Goal: Transaction & Acquisition: Book appointment/travel/reservation

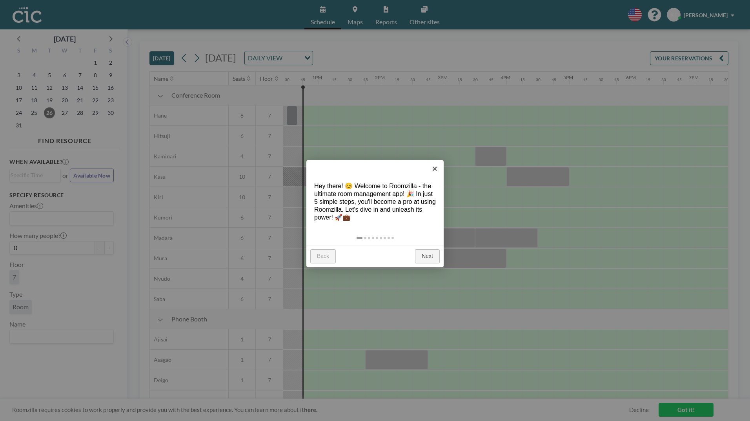
scroll to position [0, 785]
click at [435, 170] on link "×" at bounding box center [435, 169] width 18 height 18
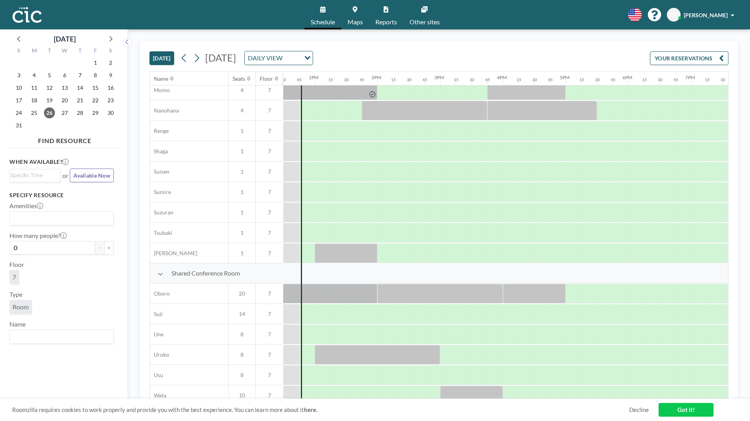
scroll to position [423, 785]
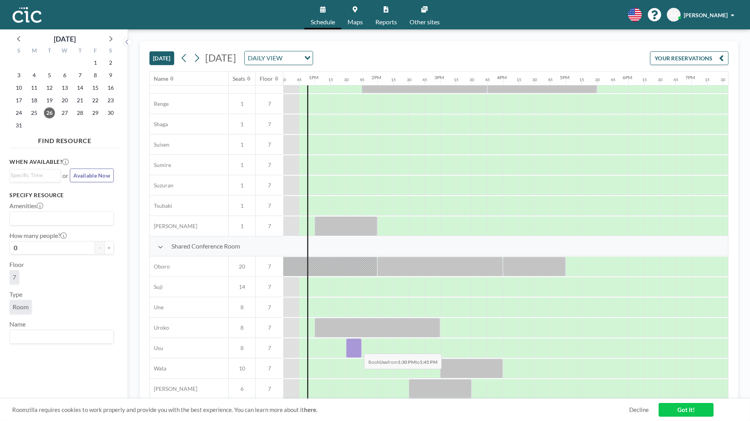
click at [358, 348] on div at bounding box center [354, 349] width 16 height 20
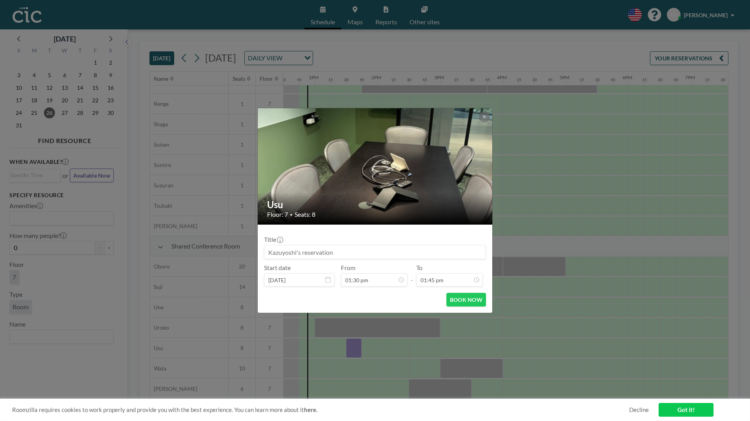
click at [358, 348] on div "Usu Floor: 7 • Seats: 8 Title Start date [DATE] From 01:30 pm - To 01:45 pm BOO…" at bounding box center [375, 210] width 750 height 421
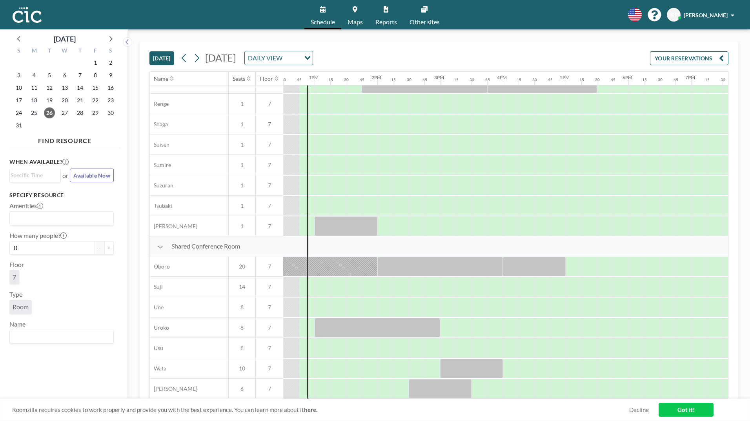
click at [358, 348] on div at bounding box center [354, 348] width 16 height 19
click at [357, 348] on div at bounding box center [252, 348] width 1506 height 20
click at [357, 348] on div at bounding box center [354, 349] width 16 height 20
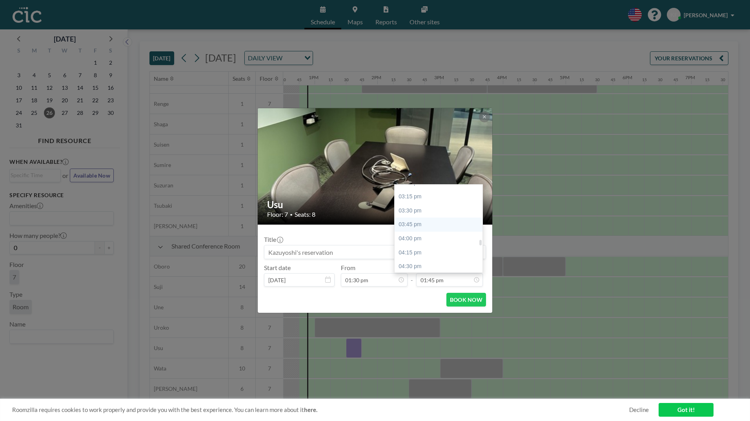
scroll to position [886, 0]
click at [419, 258] on div "05:00 pm" at bounding box center [441, 255] width 92 height 14
type input "05:00 pm"
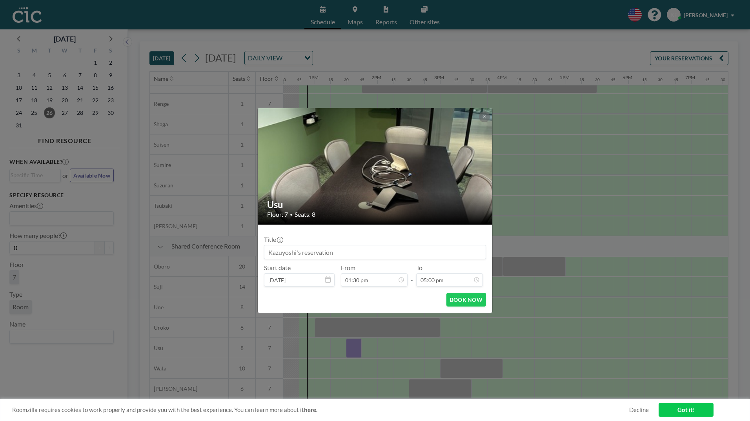
scroll to position [949, 0]
click at [466, 306] on button "BOOK NOW" at bounding box center [466, 300] width 40 height 14
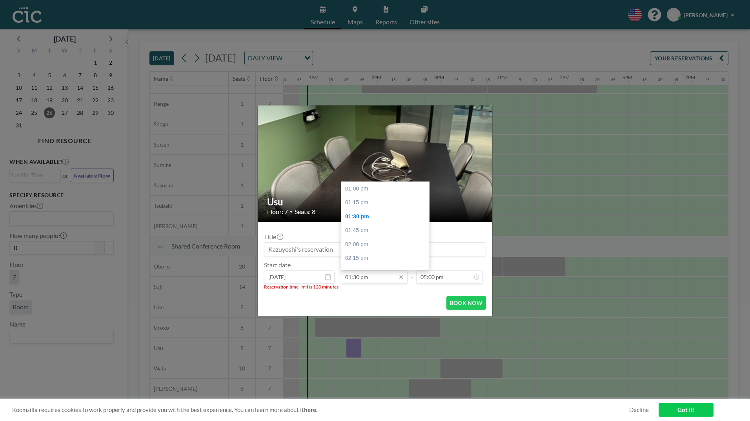
scroll to position [28, 0]
click at [401, 280] on icon at bounding box center [401, 277] width 6 height 6
click at [379, 214] on div "02:00 pm" at bounding box center [387, 217] width 92 height 14
type input "02:00 pm"
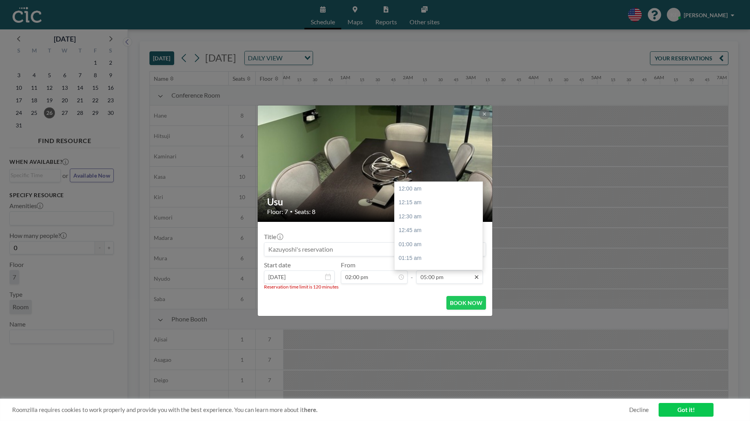
scroll to position [949, 0]
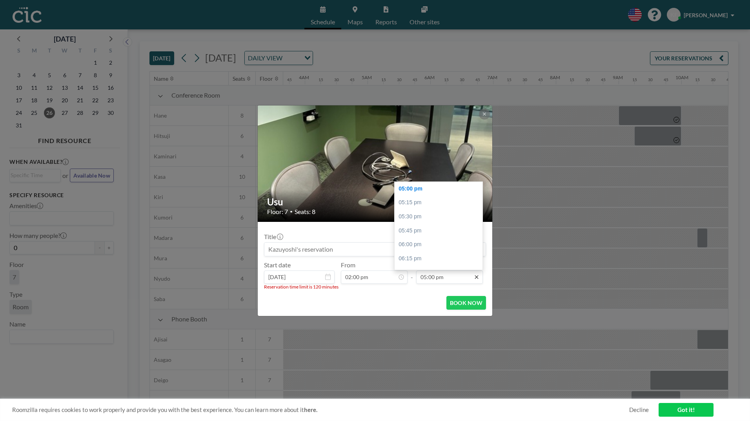
click at [475, 280] on icon at bounding box center [477, 277] width 6 height 6
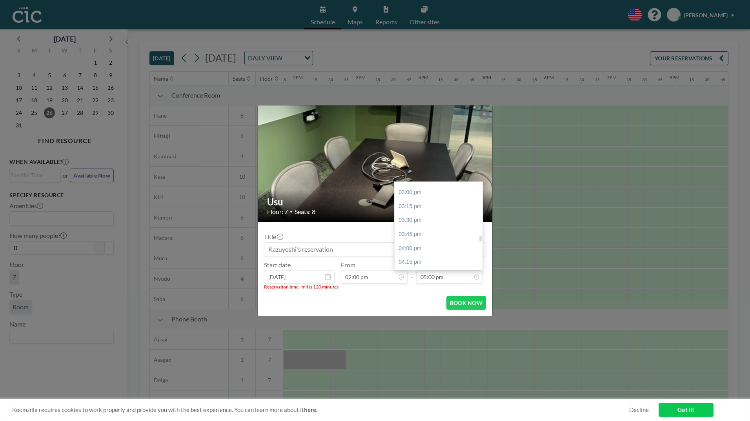
scroll to position [832, 0]
click at [417, 248] on div "04:00 pm" at bounding box center [441, 251] width 92 height 14
type input "04:00 pm"
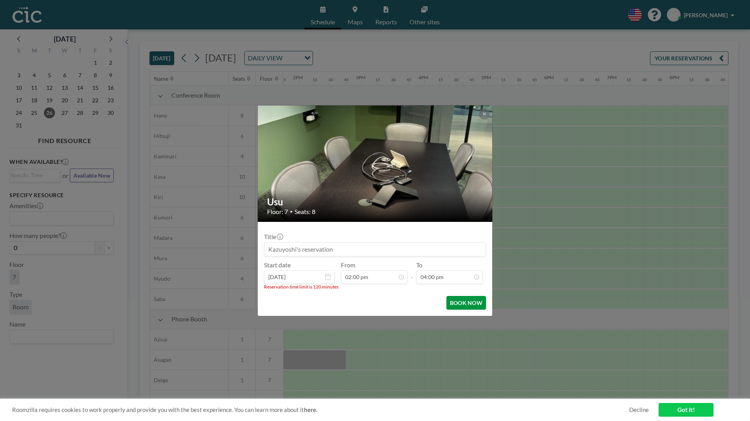
scroll to position [0, 0]
click at [463, 307] on button "BOOK NOW" at bounding box center [466, 303] width 40 height 14
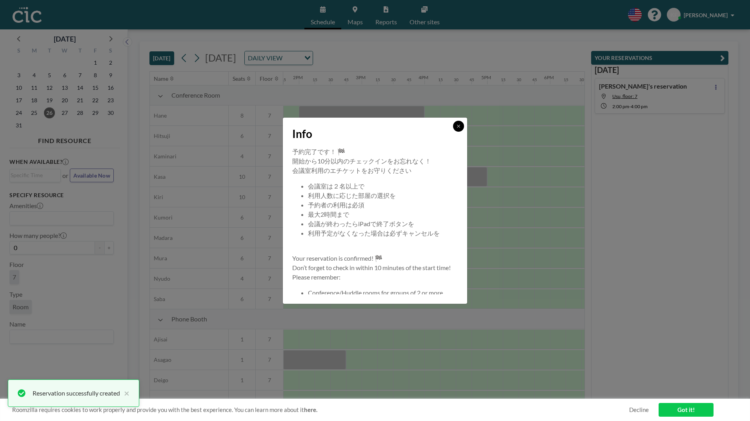
click at [457, 125] on icon at bounding box center [458, 126] width 5 height 5
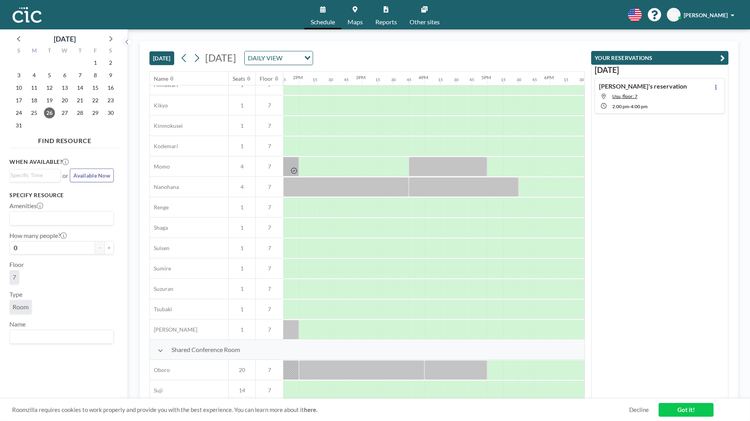
scroll to position [423, 863]
